Goal: Information Seeking & Learning: Check status

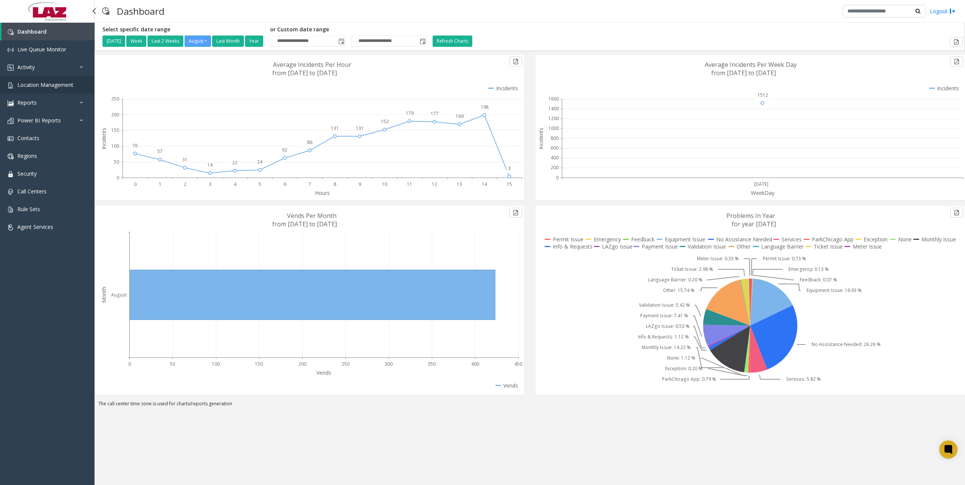
click at [50, 82] on span "Location Management" at bounding box center [45, 84] width 56 height 7
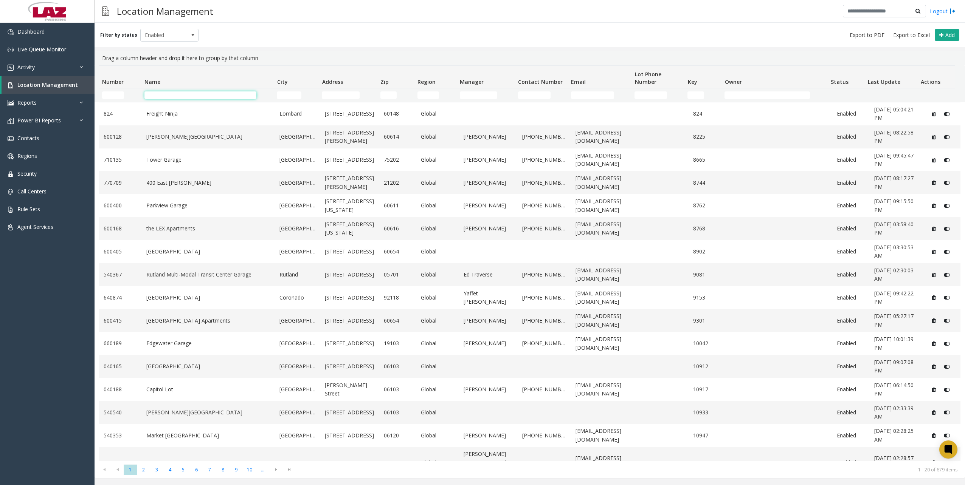
click at [181, 93] on input "Name Filter" at bounding box center [200, 96] width 112 height 8
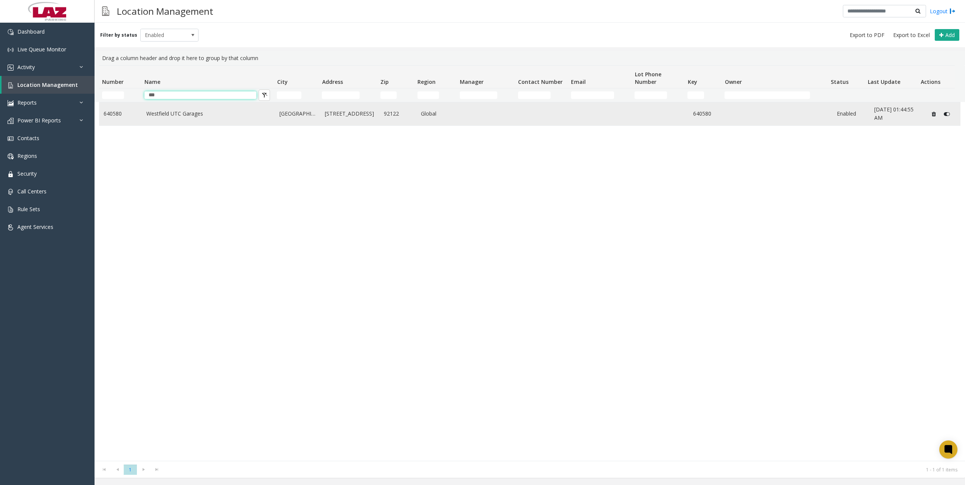
type input "***"
click at [202, 118] on link "Westfield UTC Garages" at bounding box center [208, 114] width 124 height 8
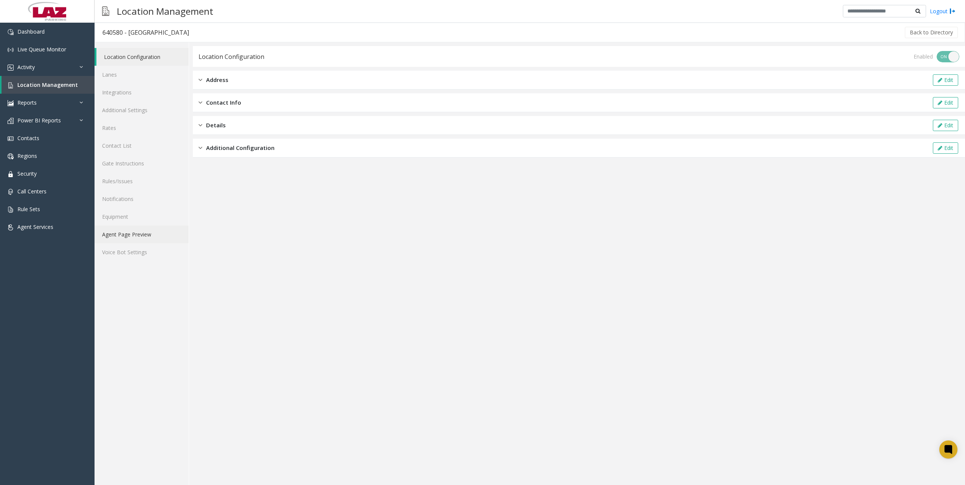
click at [165, 231] on link "Agent Page Preview" at bounding box center [142, 235] width 94 height 18
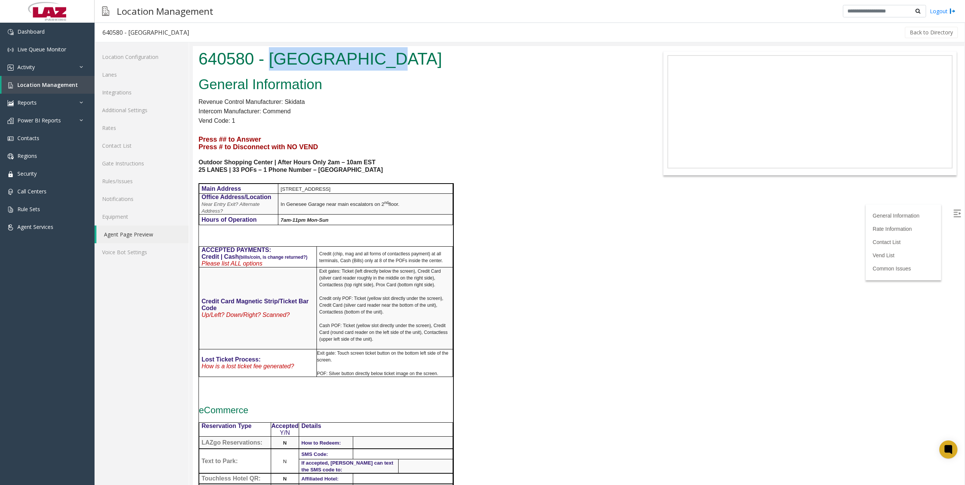
drag, startPoint x: 272, startPoint y: 61, endPoint x: 372, endPoint y: 57, distance: 100.3
click at [372, 57] on h1 "640580 - Westfield UTC Garages" at bounding box center [418, 58] width 439 height 23
copy h1 "Westfield UTC"
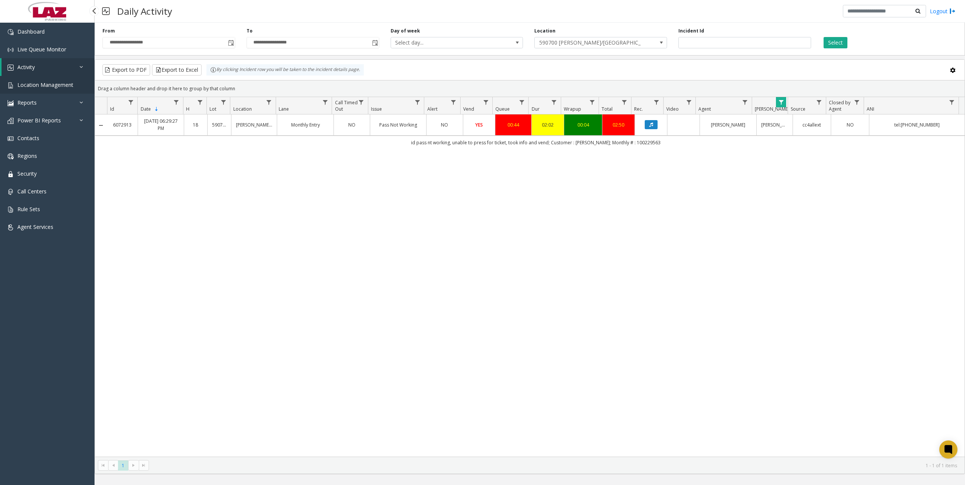
click at [36, 84] on span "Location Management" at bounding box center [45, 84] width 56 height 7
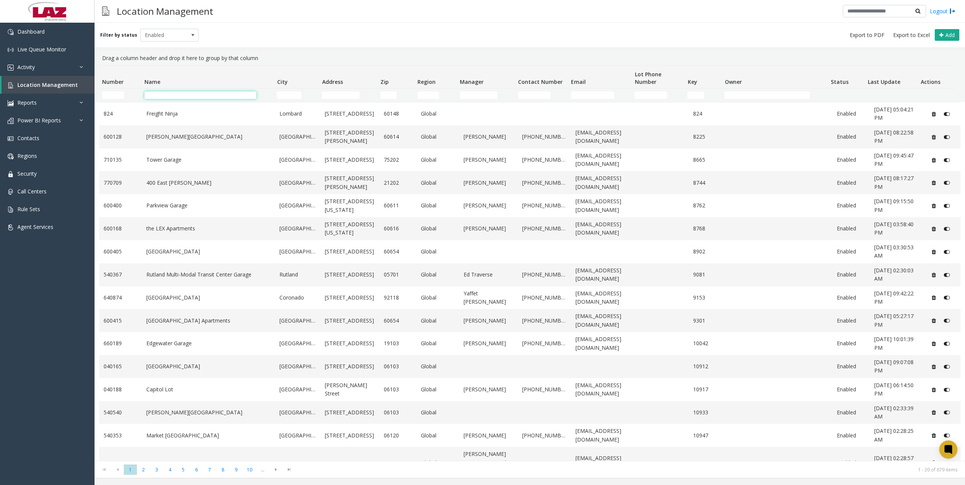
click at [159, 94] on input "Name Filter" at bounding box center [200, 96] width 112 height 8
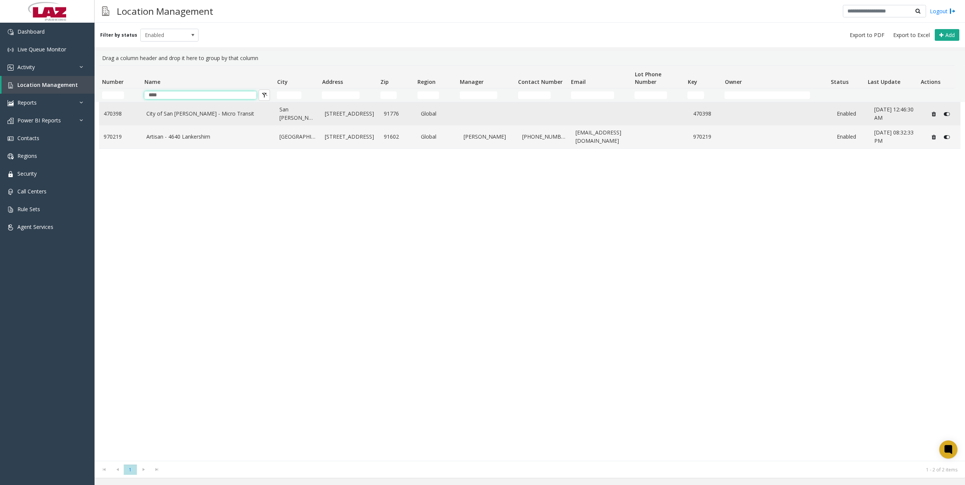
type input "***"
click at [198, 116] on link "City of San Gabriel - Micro Transit" at bounding box center [208, 114] width 124 height 8
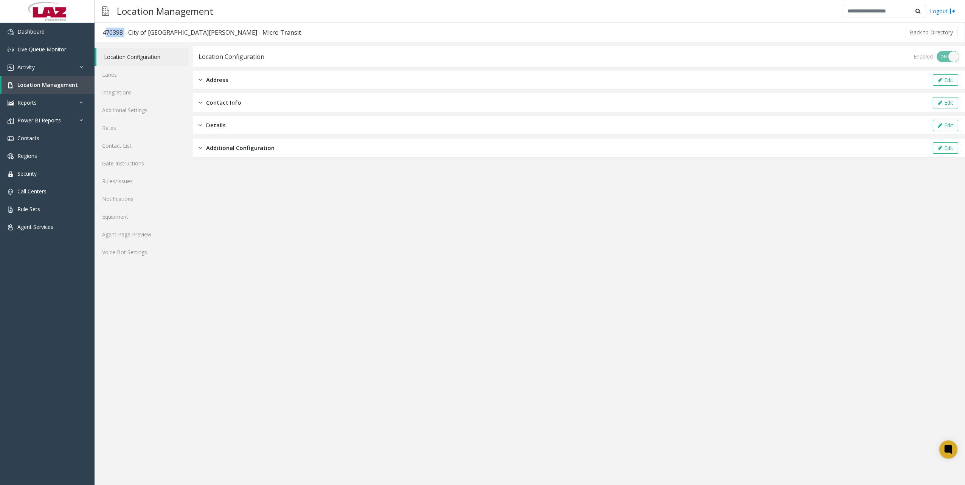
drag, startPoint x: 124, startPoint y: 31, endPoint x: 98, endPoint y: 29, distance: 25.4
click at [98, 29] on h3 "470398 - City of San Gabriel - Micro Transit" at bounding box center [202, 32] width 214 height 17
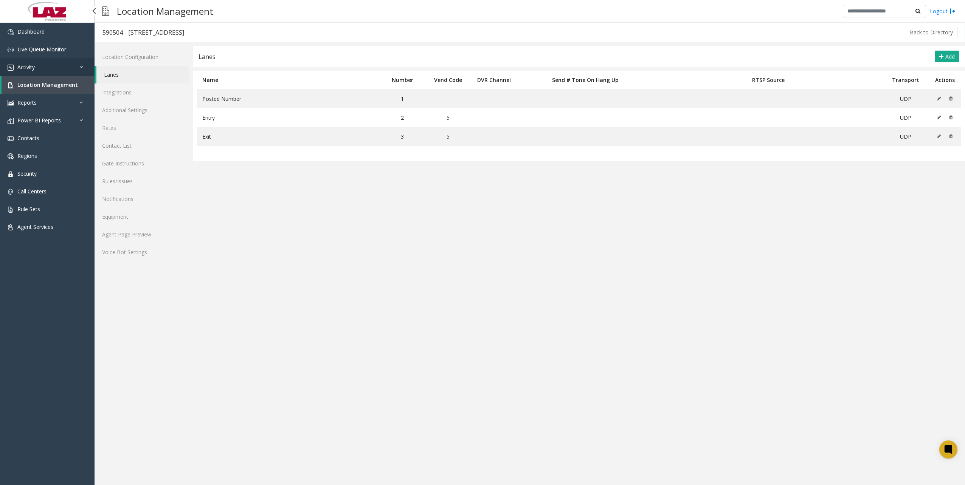
click at [28, 70] on span "Activity" at bounding box center [25, 67] width 17 height 7
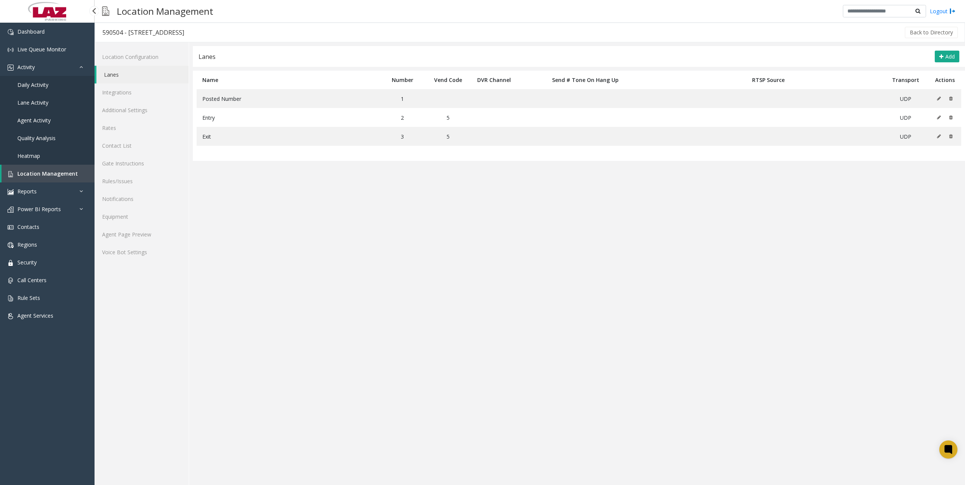
click at [28, 84] on span "Daily Activity" at bounding box center [32, 84] width 31 height 7
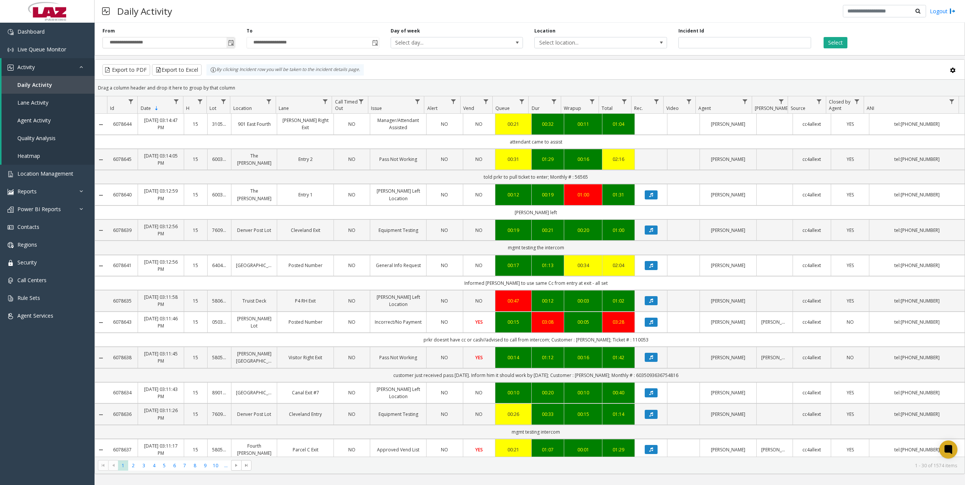
click at [230, 40] on span "Toggle popup" at bounding box center [231, 43] width 6 height 6
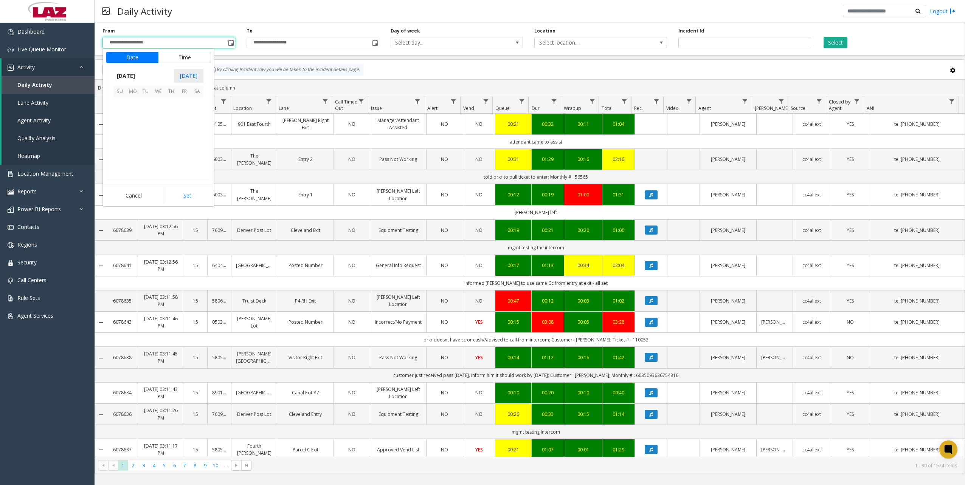
scroll to position [135617, 0]
click at [133, 120] on span "4" at bounding box center [132, 116] width 13 height 13
click at [183, 194] on button "Set" at bounding box center [188, 196] width 48 height 17
type input "**********"
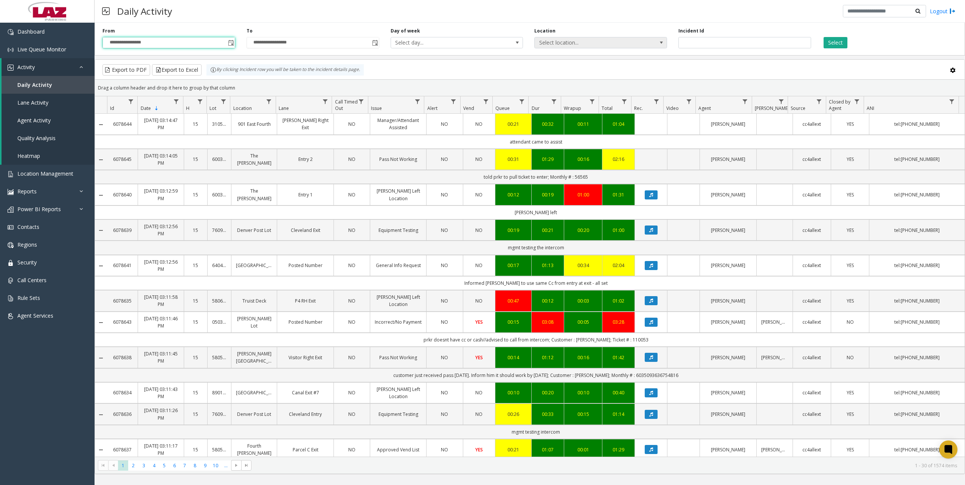
drag, startPoint x: 540, startPoint y: 40, endPoint x: 554, endPoint y: 44, distance: 15.1
click at [540, 40] on span "Select location..." at bounding box center [587, 42] width 105 height 11
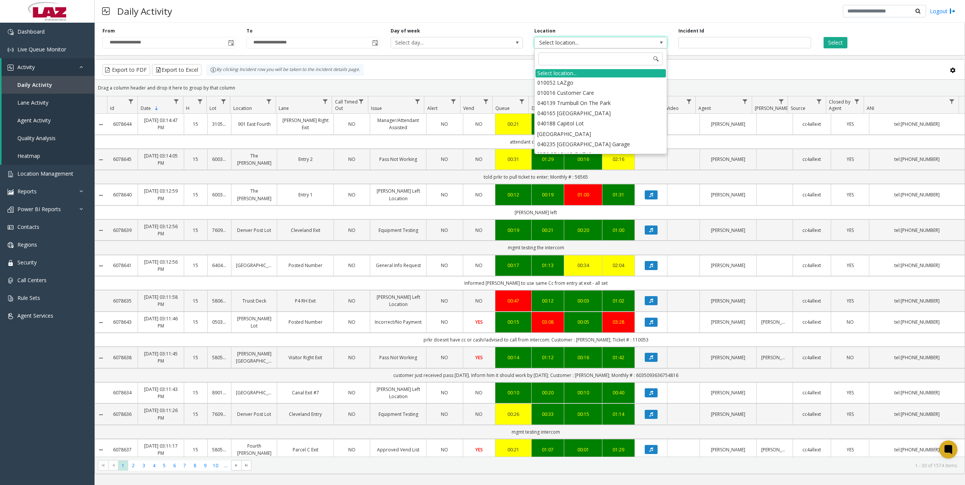
click at [683, 13] on app-root "**********" at bounding box center [482, 242] width 965 height 485
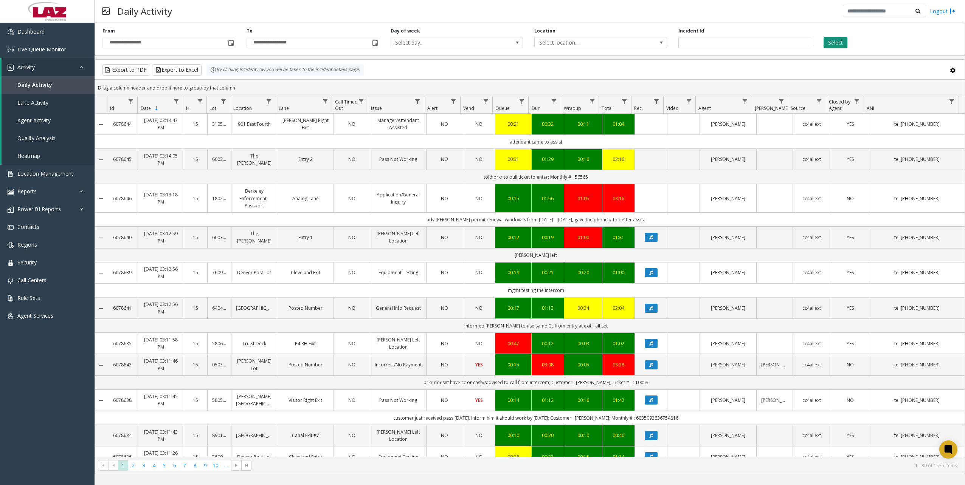
click at [838, 42] on button "Select" at bounding box center [836, 42] width 24 height 11
click at [747, 101] on span "Data table" at bounding box center [745, 102] width 6 height 6
click at [755, 133] on input "Agent Filter" at bounding box center [778, 134] width 64 height 13
type input "******"
click button "Filter" at bounding box center [794, 204] width 31 height 17
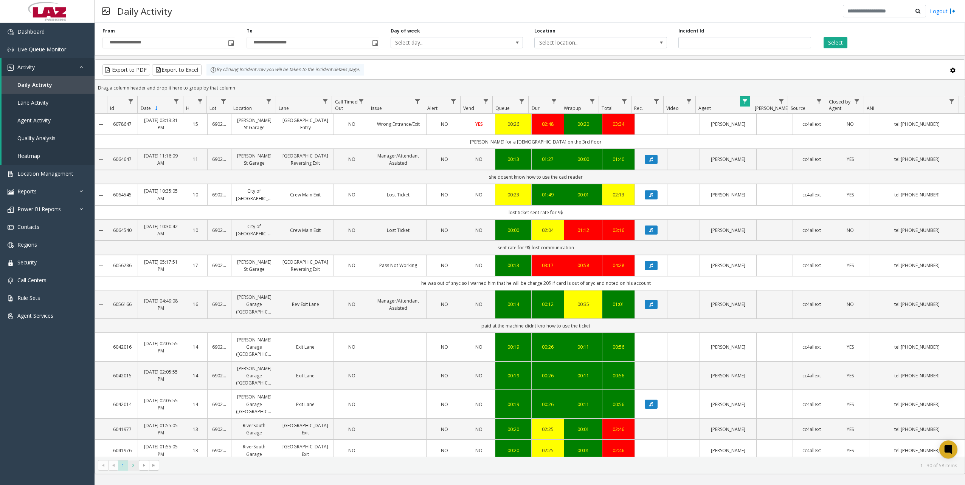
click at [135, 465] on span "2" at bounding box center [133, 466] width 10 height 10
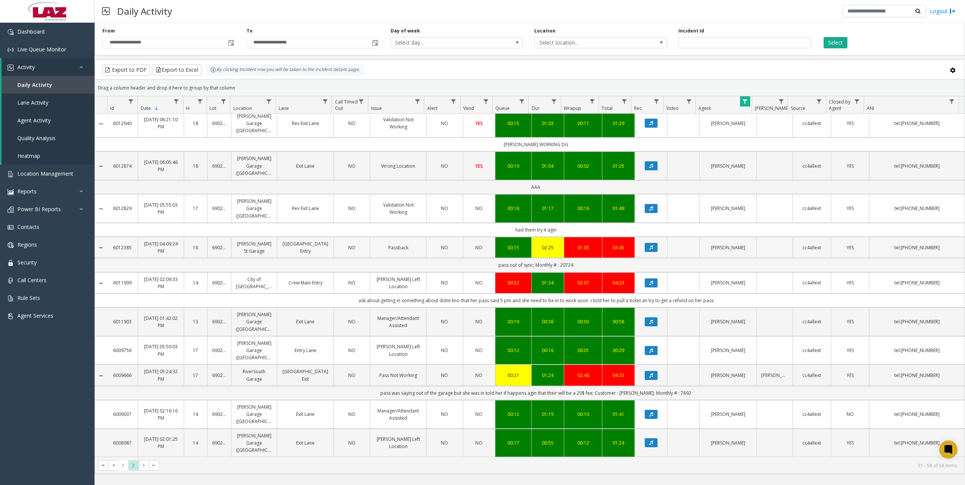
scroll to position [510, 0]
